Goal: Information Seeking & Learning: Learn about a topic

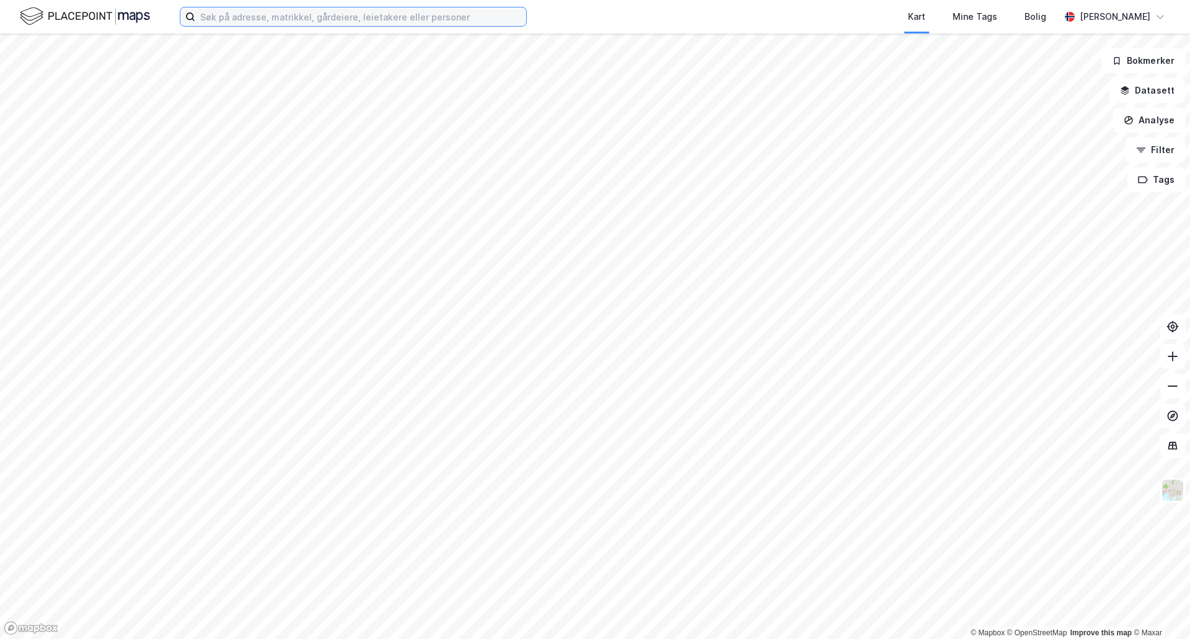
click at [250, 19] on input at bounding box center [360, 16] width 331 height 19
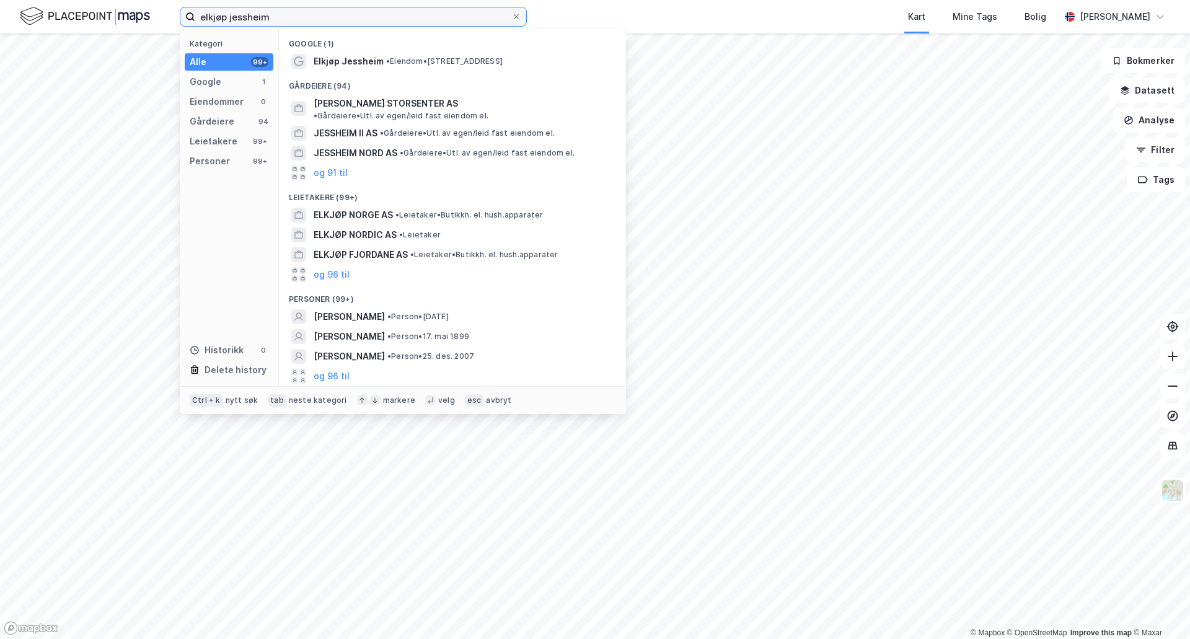
type input "elkjøp jessheim"
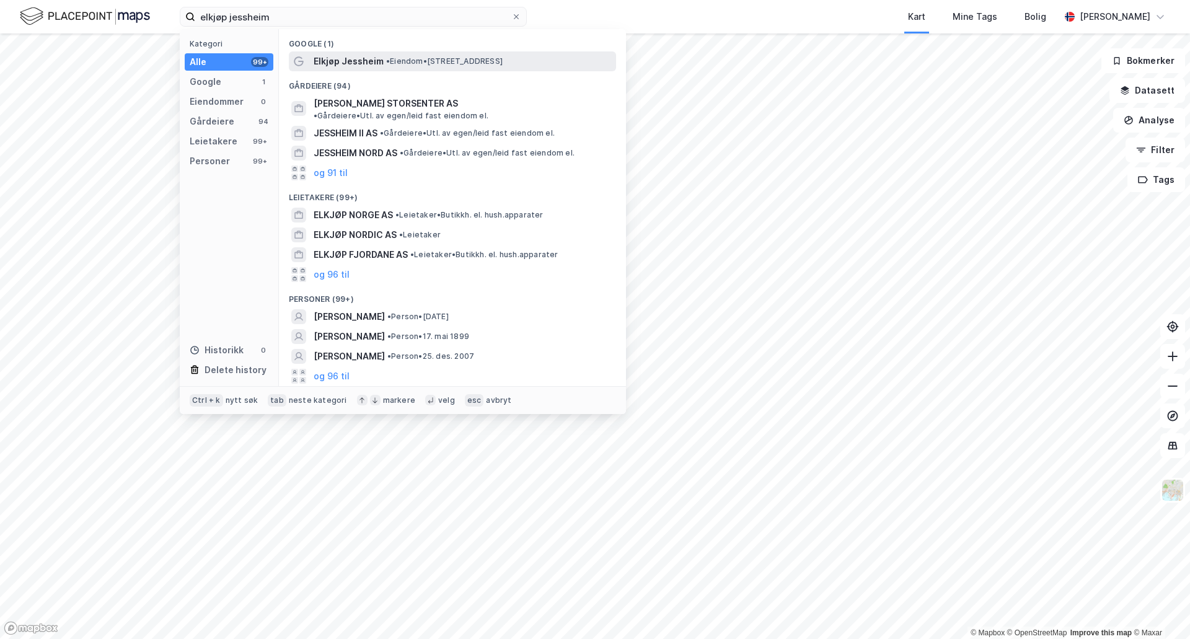
click at [362, 66] on span "Elkjøp Jessheim" at bounding box center [348, 61] width 70 height 15
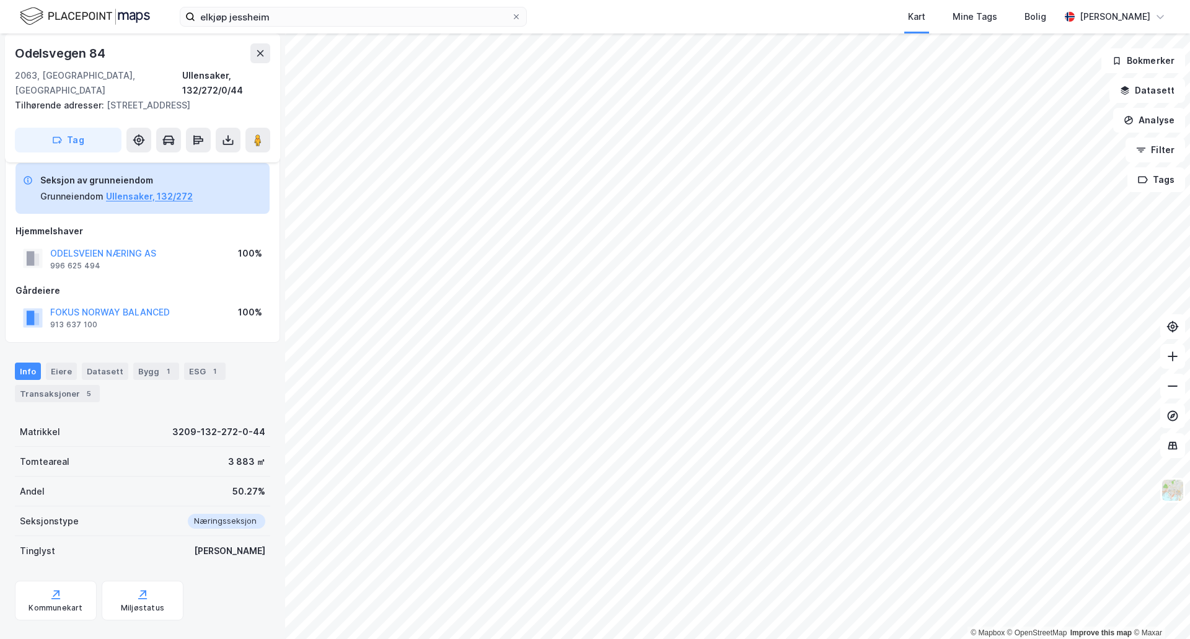
scroll to position [22, 0]
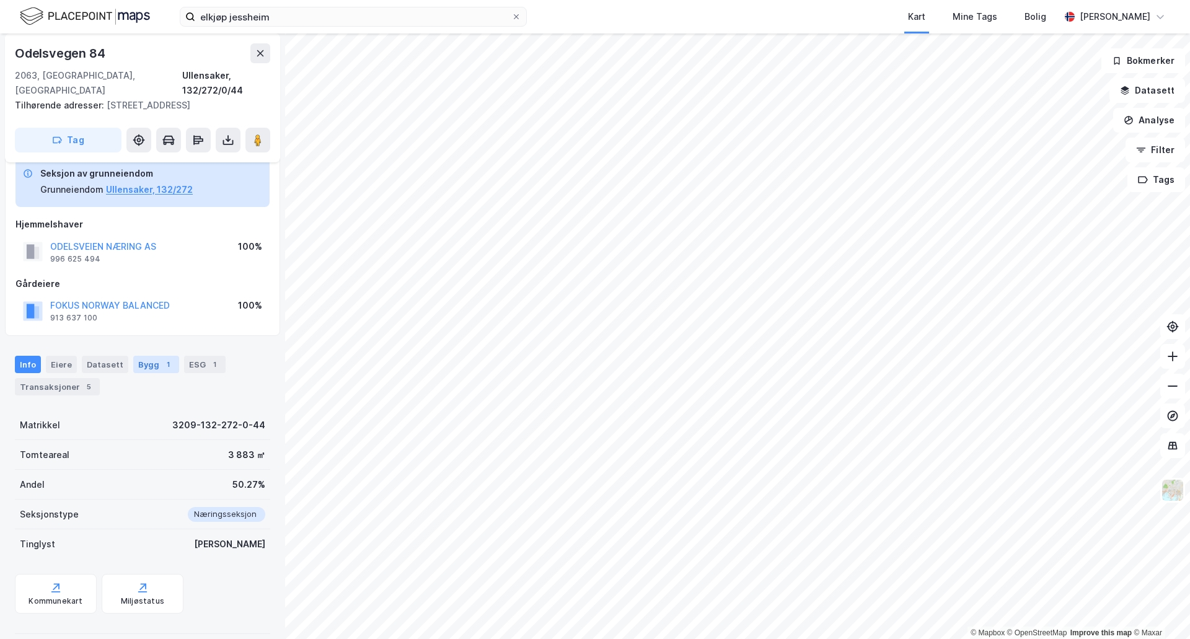
click at [145, 356] on div "Bygg 1" at bounding box center [156, 364] width 46 height 17
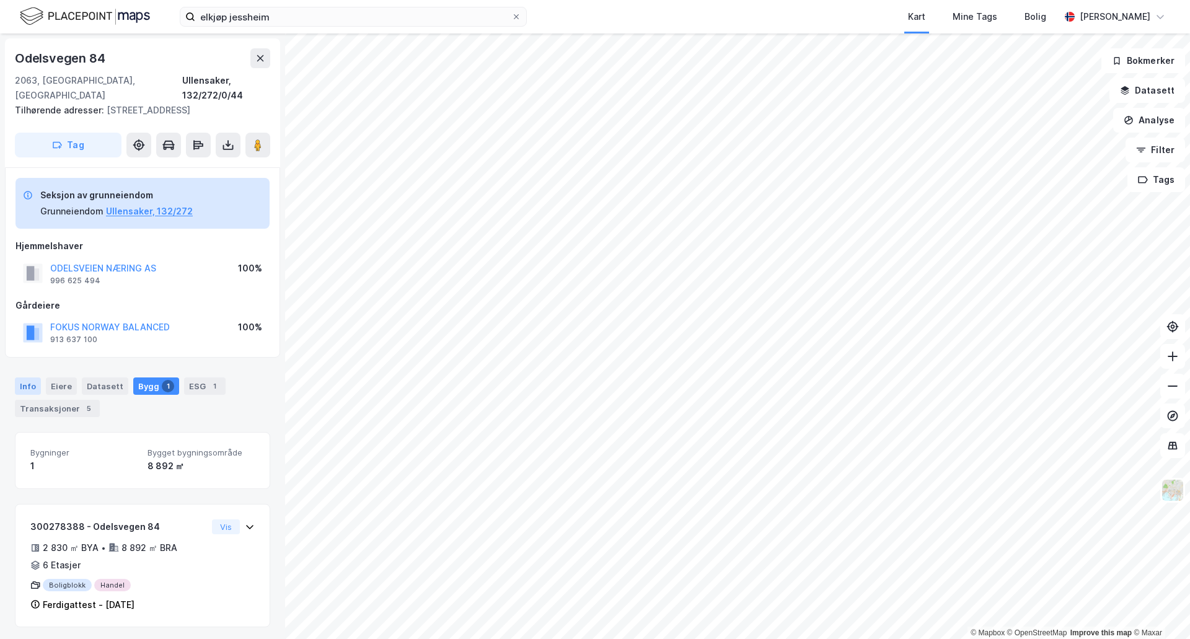
click at [26, 377] on div "Info" at bounding box center [28, 385] width 26 height 17
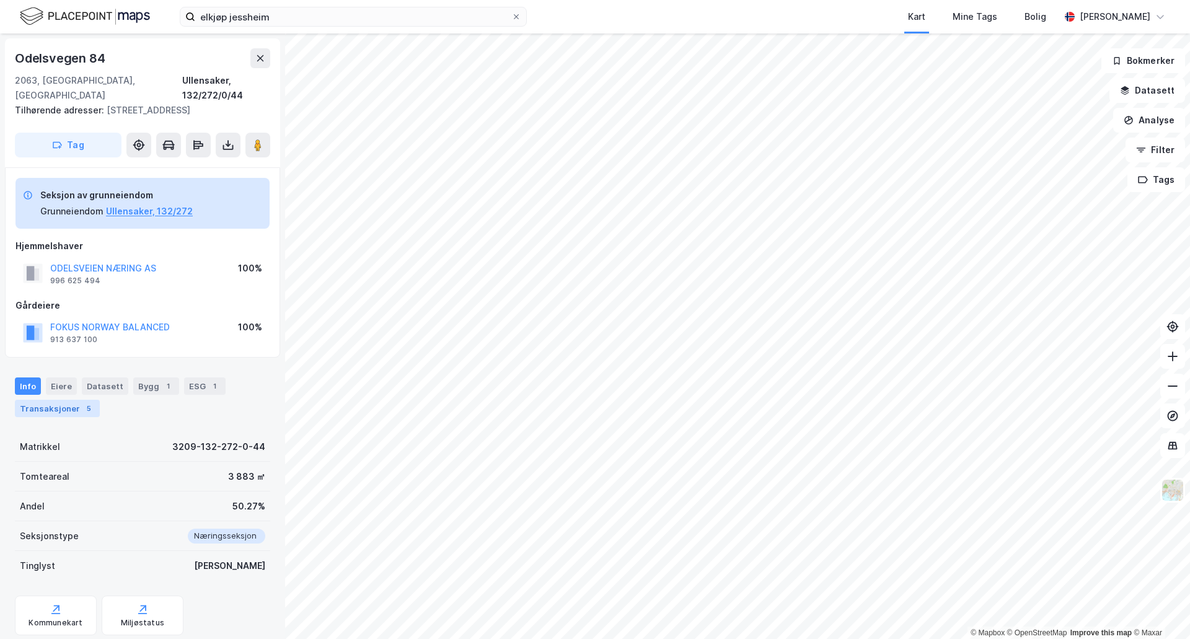
scroll to position [22, 0]
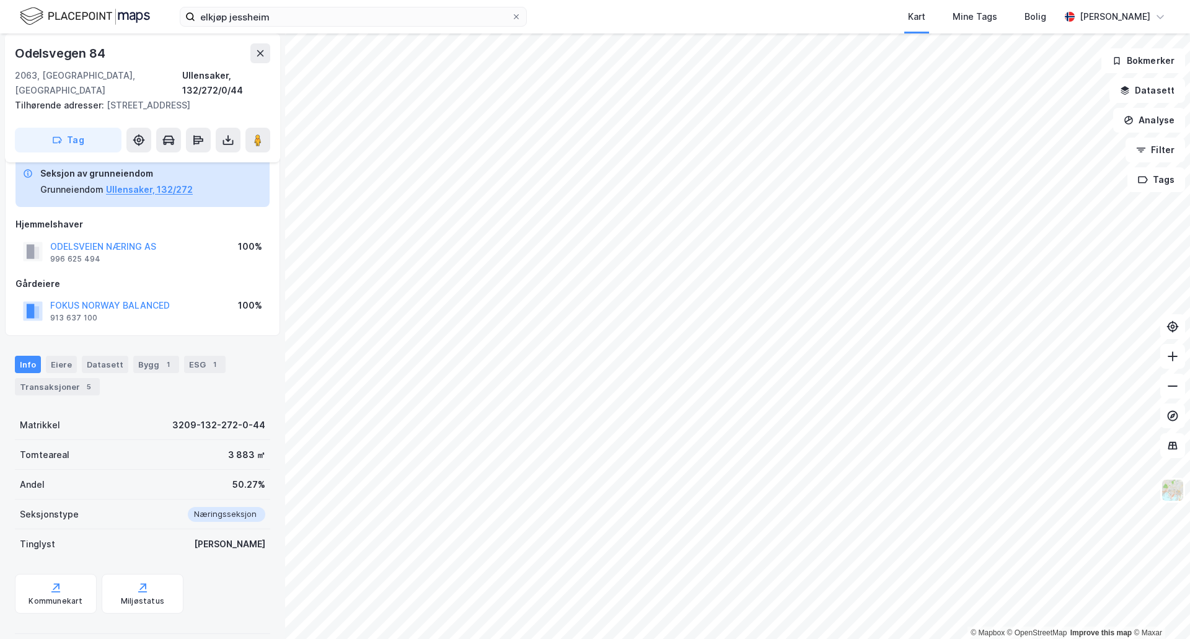
click at [214, 507] on div "Næringsseksjon" at bounding box center [222, 514] width 85 height 15
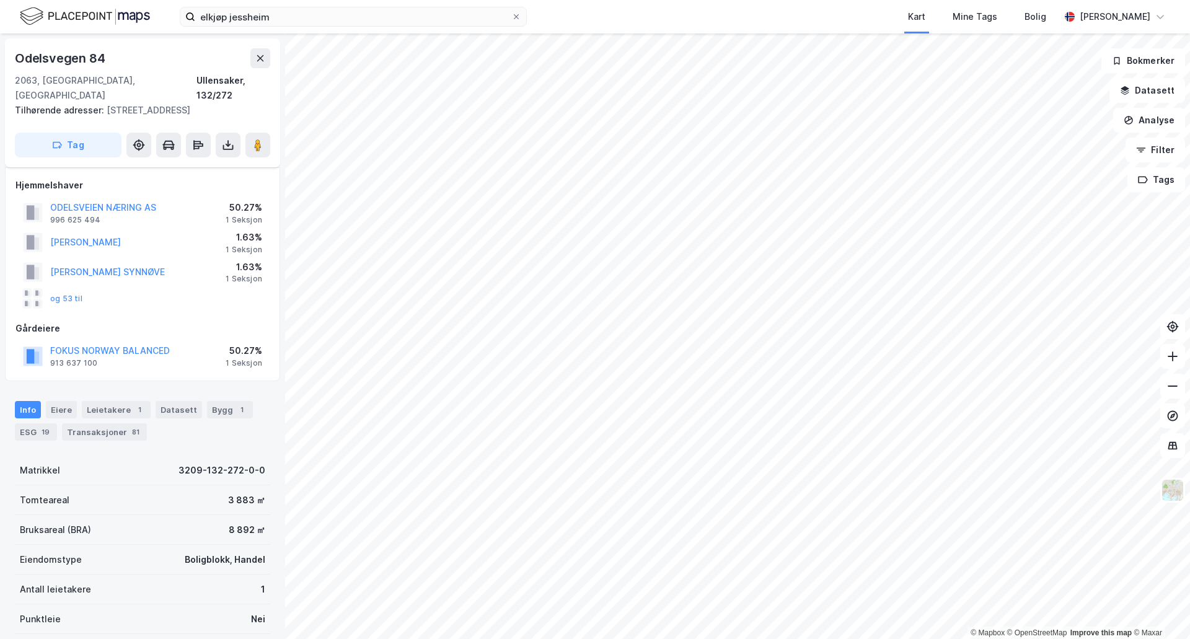
scroll to position [22, 0]
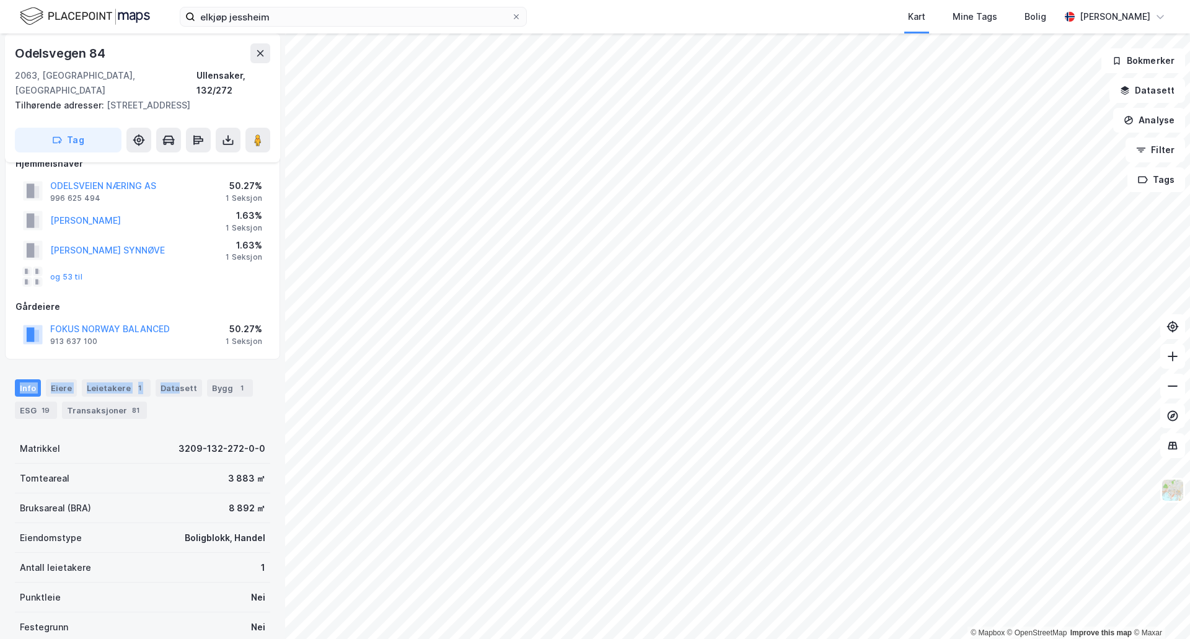
drag, startPoint x: 174, startPoint y: 413, endPoint x: 0, endPoint y: 374, distance: 178.4
click at [15, 374] on div "Info Eiere Leietakere 1 Datasett Bygg 1 ESG 19 Transaksjoner 81 Matrikkel 3209-…" at bounding box center [142, 608] width 255 height 488
click at [173, 395] on div "Info [PERSON_NAME] 1 Datasett Bygg 1 ESG 19 Transaksjoner 81" at bounding box center [142, 399] width 255 height 40
click at [210, 379] on div "Bygg 1" at bounding box center [230, 387] width 46 height 17
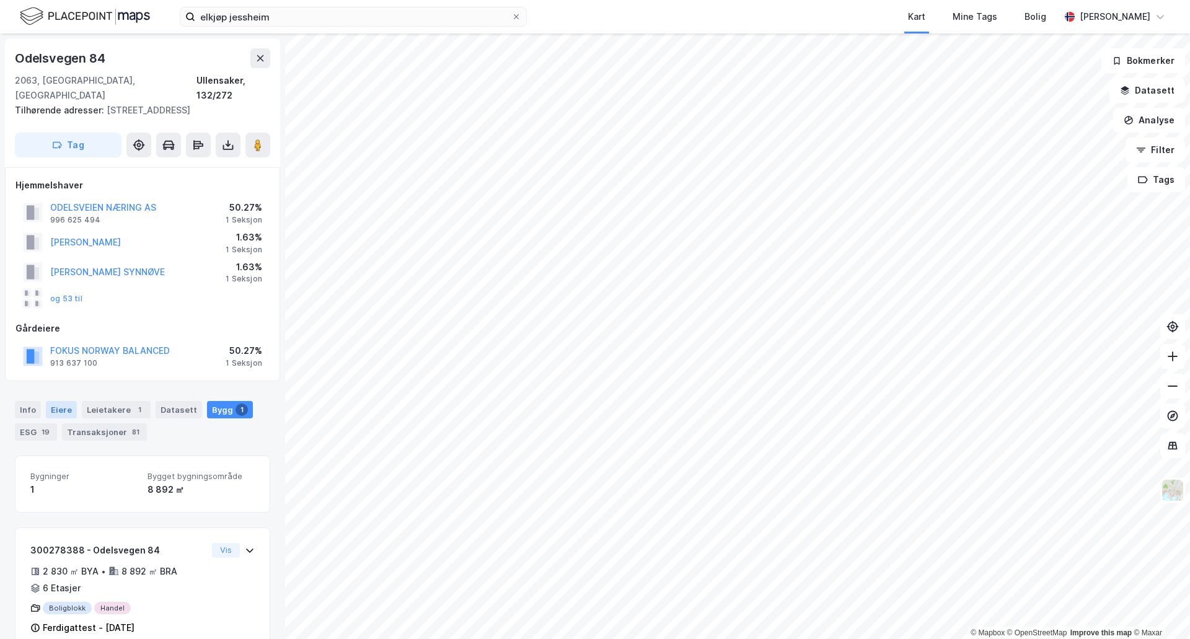
scroll to position [12, 0]
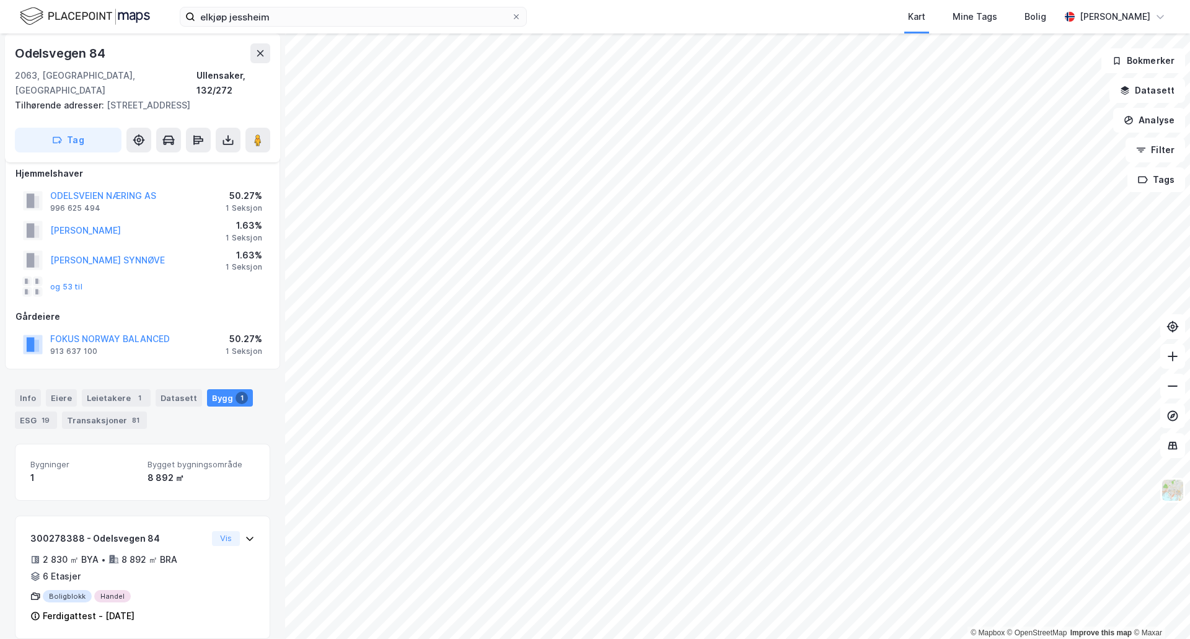
click at [160, 414] on div "Info [PERSON_NAME] 1 Datasett Bygg 1 ESG 19 Transaksjoner 81" at bounding box center [142, 403] width 285 height 59
click at [129, 414] on div "81" at bounding box center [135, 420] width 12 height 12
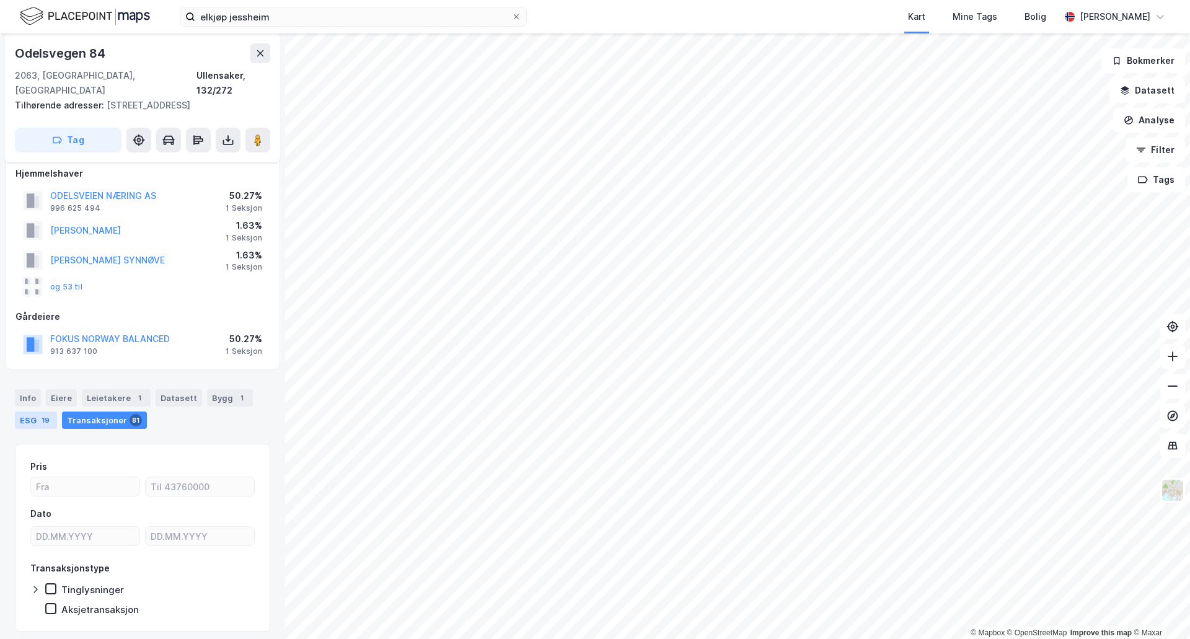
click at [32, 411] on div "ESG 19" at bounding box center [36, 419] width 42 height 17
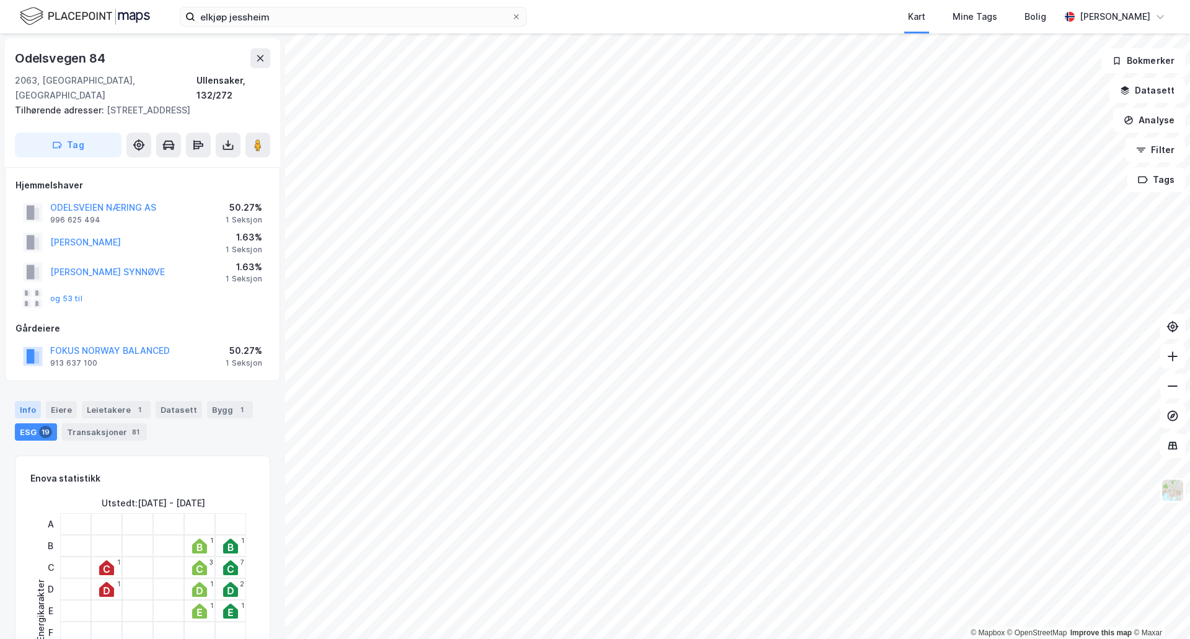
click at [27, 401] on div "Info" at bounding box center [28, 409] width 26 height 17
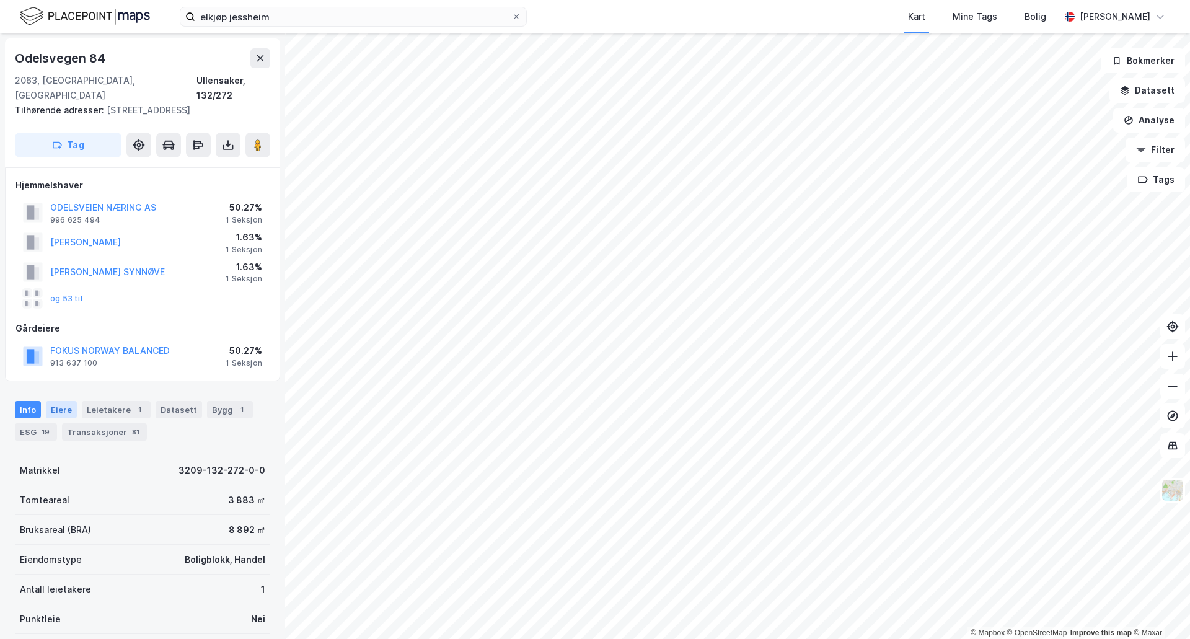
click at [63, 401] on div "Eiere" at bounding box center [61, 409] width 31 height 17
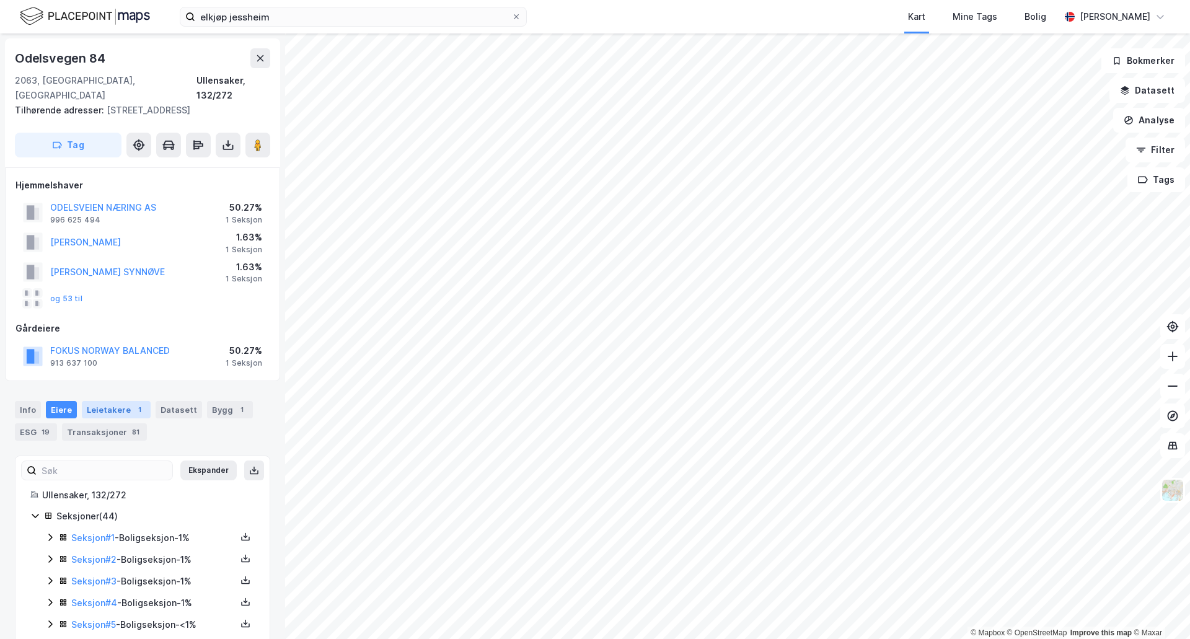
click at [111, 401] on div "Leietakere 1" at bounding box center [116, 409] width 69 height 17
